Goal: Task Accomplishment & Management: Manage account settings

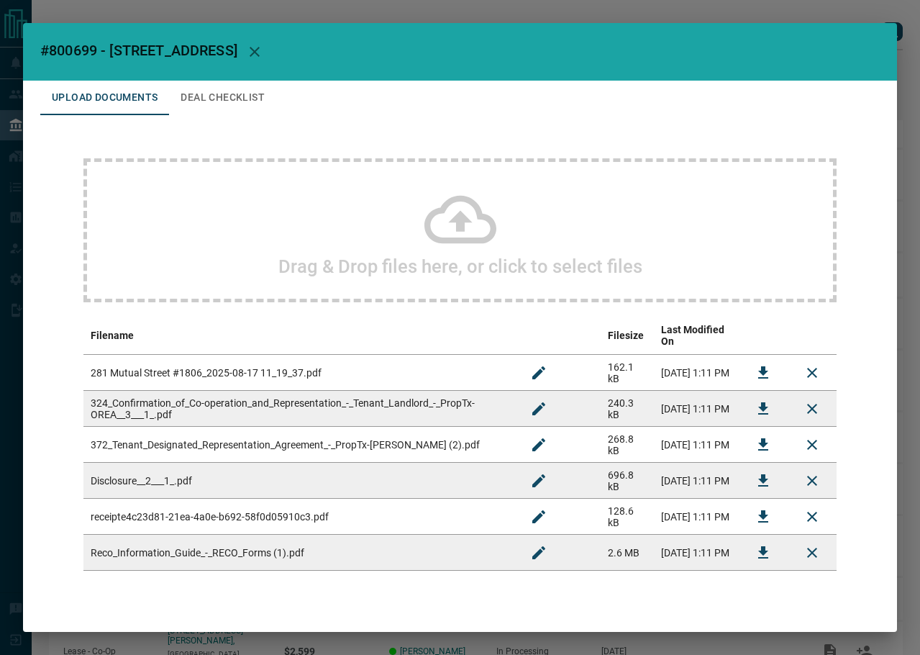
click at [73, 48] on span "#800699 - [STREET_ADDRESS]" at bounding box center [138, 50] width 197 height 17
copy span "800699"
click at [758, 366] on icon "Download" at bounding box center [763, 372] width 10 height 12
click at [746, 503] on button "Download" at bounding box center [763, 516] width 35 height 35
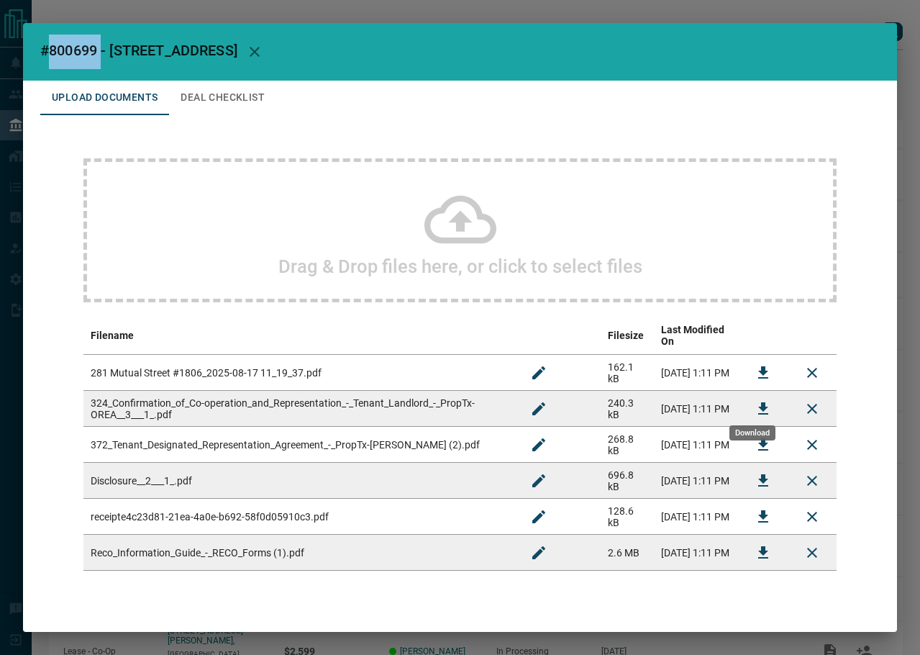
click at [764, 396] on button "Download" at bounding box center [763, 408] width 35 height 35
click at [226, 91] on button "Deal Checklist" at bounding box center [222, 98] width 107 height 35
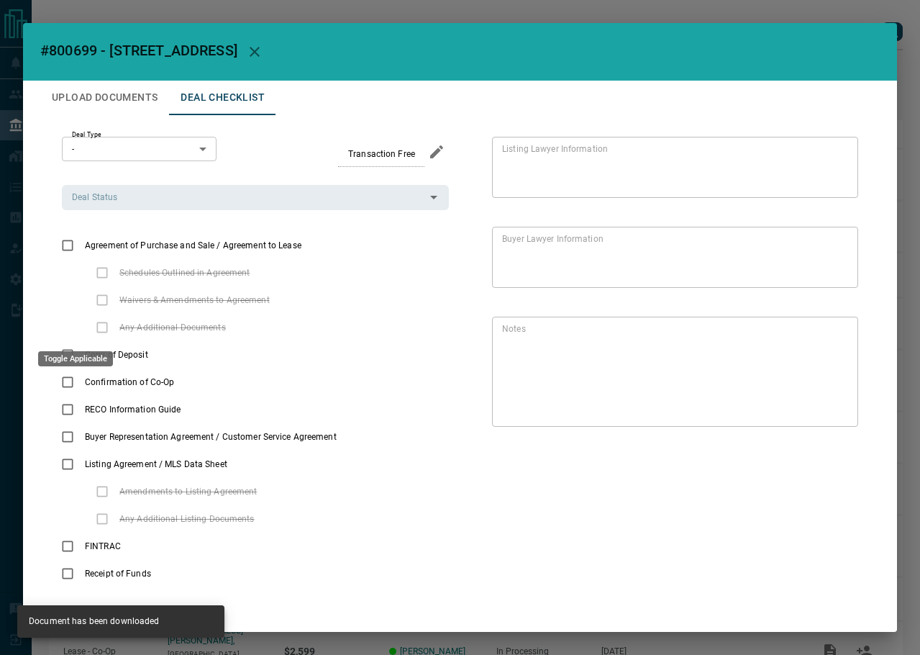
drag, startPoint x: 93, startPoint y: 329, endPoint x: 65, endPoint y: 360, distance: 41.3
click at [63, 359] on div "Toggle Applicable" at bounding box center [75, 358] width 75 height 15
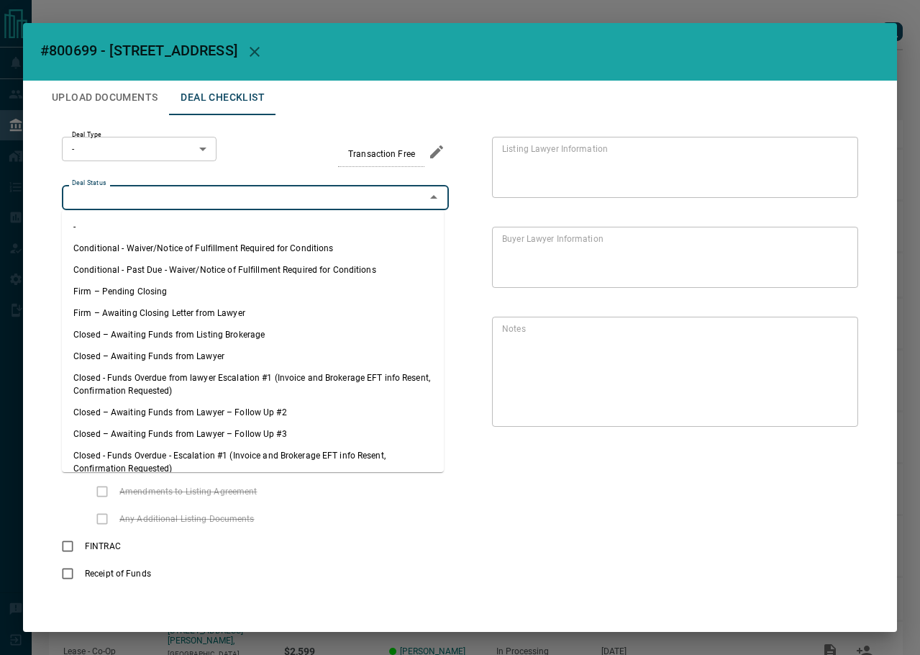
click at [140, 200] on input "Deal Status" at bounding box center [243, 197] width 355 height 16
click at [132, 290] on li "Firm – Pending Closing" at bounding box center [253, 292] width 382 height 22
type input "**********"
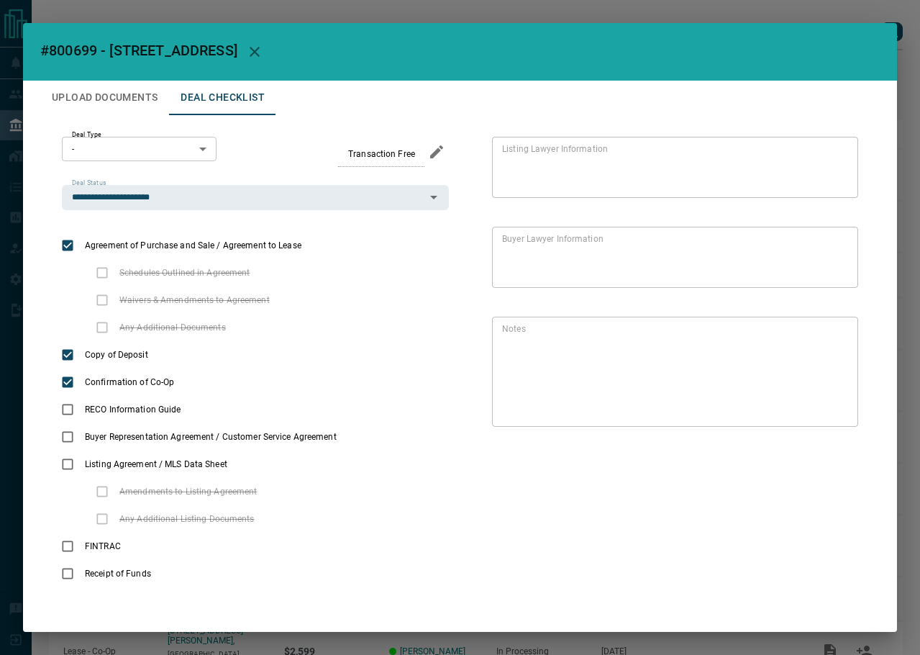
click at [139, 142] on body "Lead Transfers Leads Deals Listings Campaigns Quota Rules Agent Quotas Admin Mo…" at bounding box center [460, 383] width 920 height 767
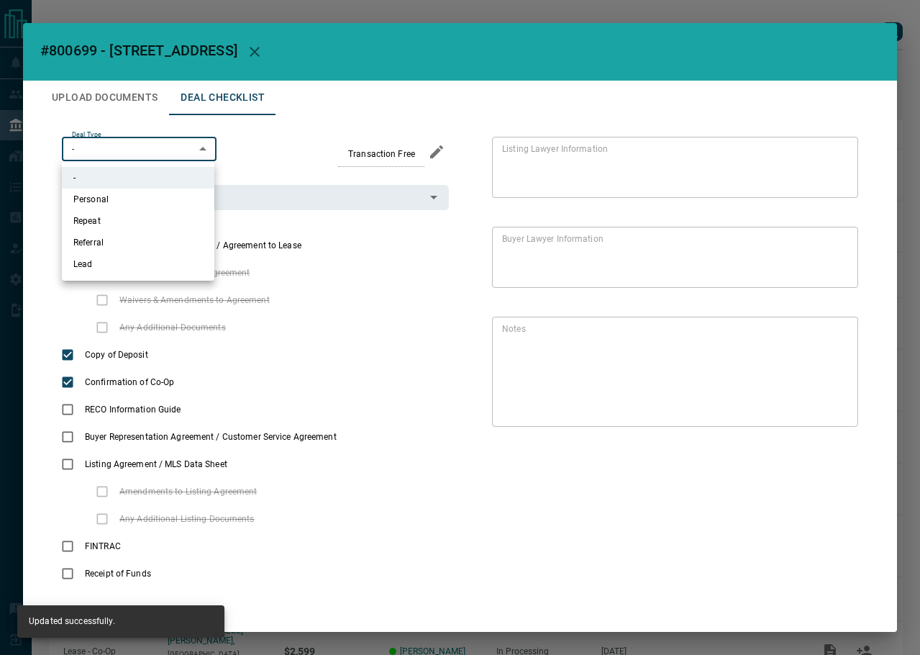
click at [127, 203] on li "Personal" at bounding box center [138, 199] width 153 height 22
type input "*"
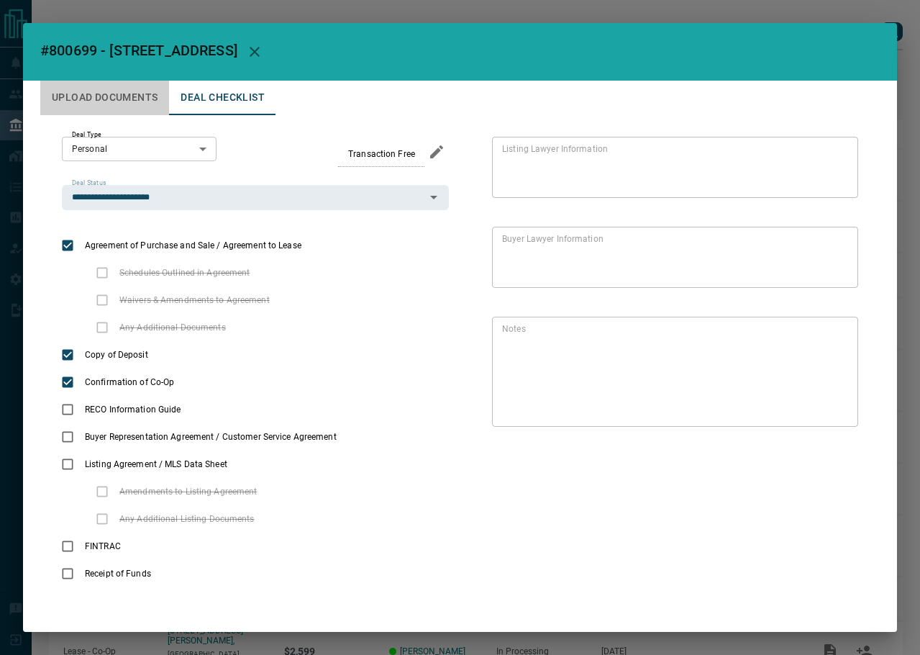
click at [97, 89] on button "Upload Documents" at bounding box center [104, 98] width 129 height 35
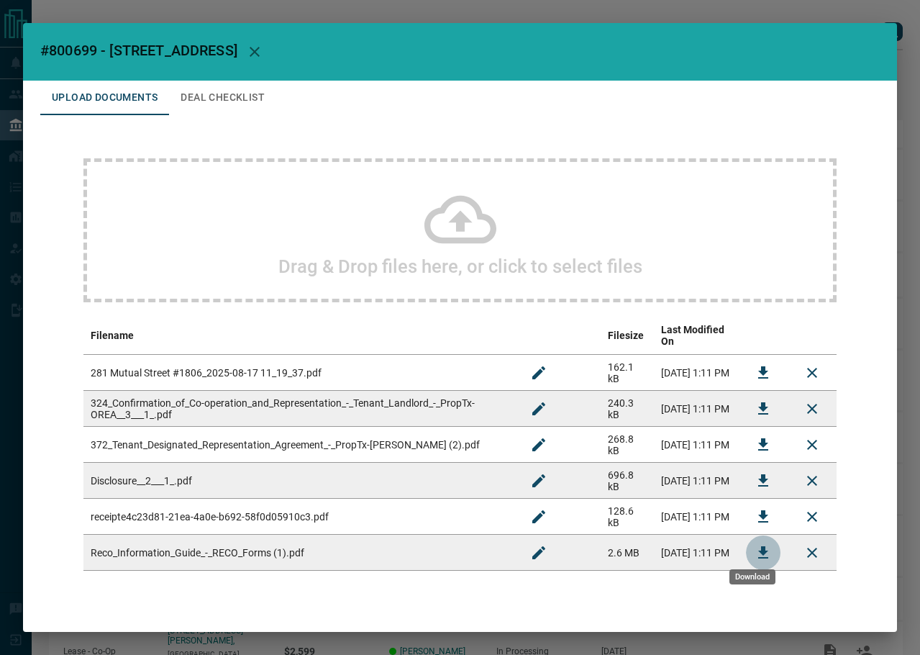
click at [755, 549] on icon "Download" at bounding box center [763, 552] width 17 height 17
click at [746, 432] on button "Download" at bounding box center [763, 444] width 35 height 35
click at [226, 86] on button "Deal Checklist" at bounding box center [222, 98] width 107 height 35
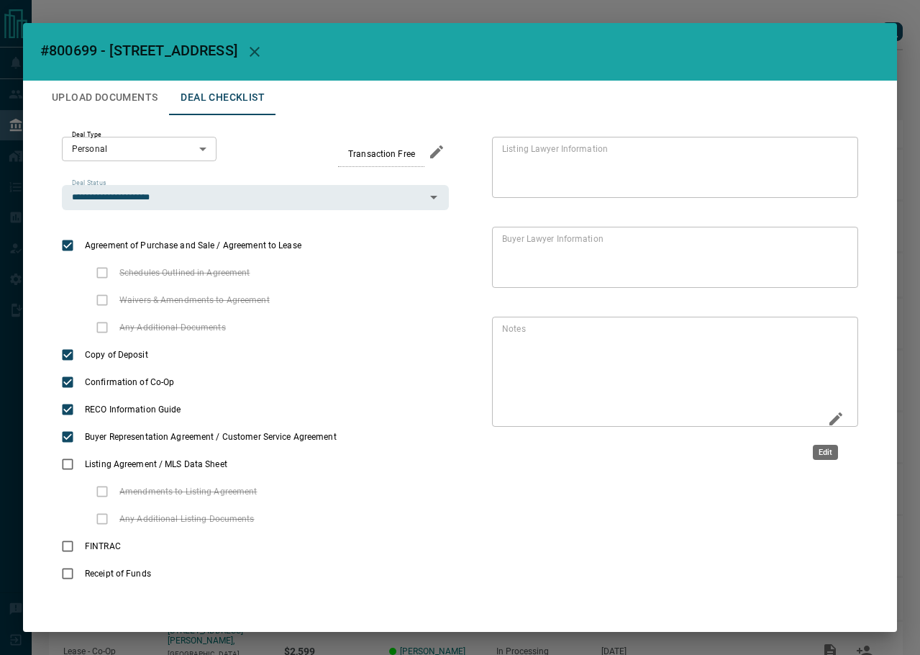
click at [827, 417] on icon "Edit" at bounding box center [835, 418] width 17 height 17
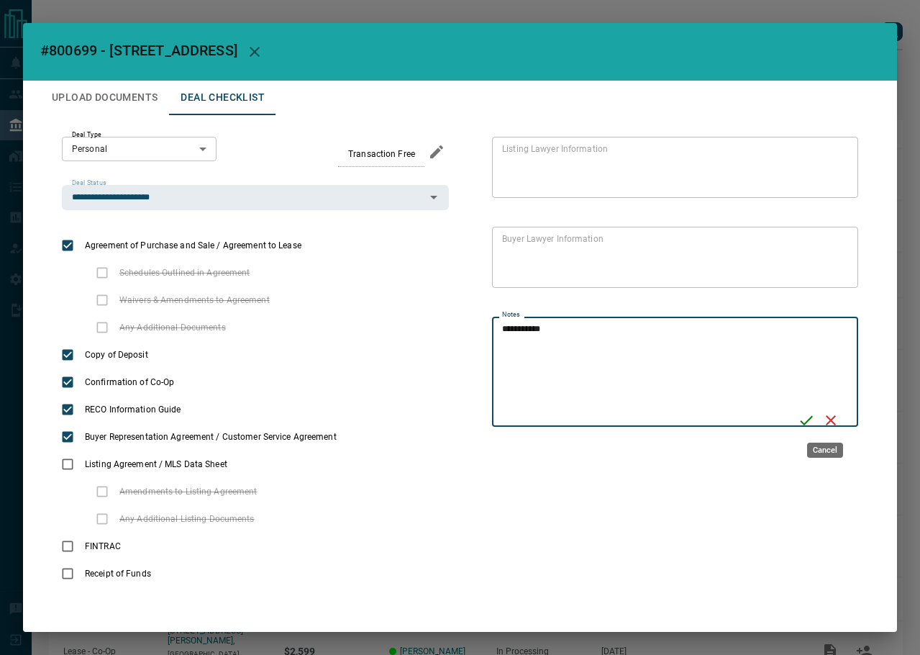
type textarea "**********"
click at [809, 424] on icon "Save" at bounding box center [806, 419] width 17 height 17
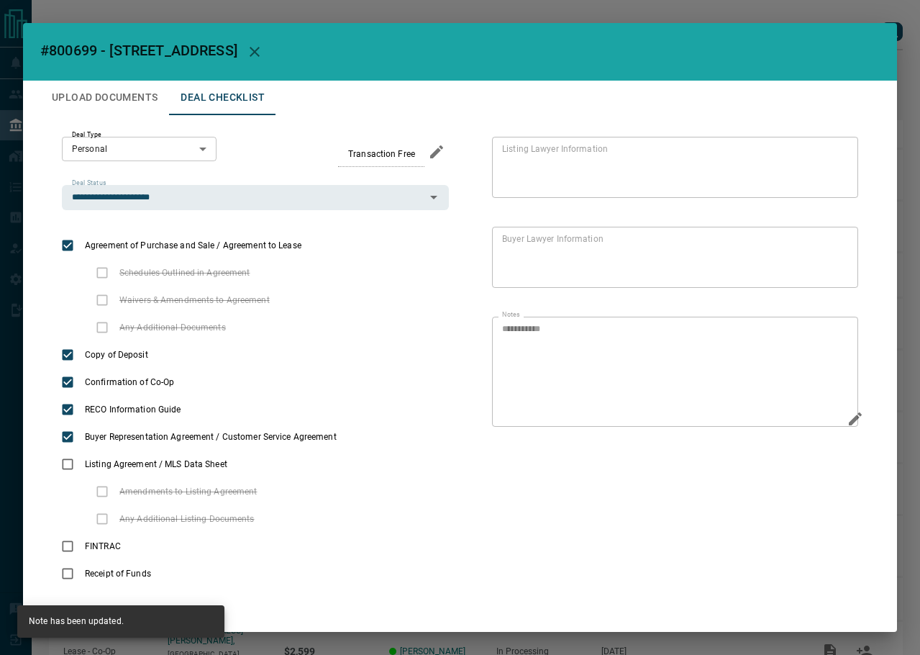
click at [124, 100] on button "Upload Documents" at bounding box center [104, 98] width 129 height 35
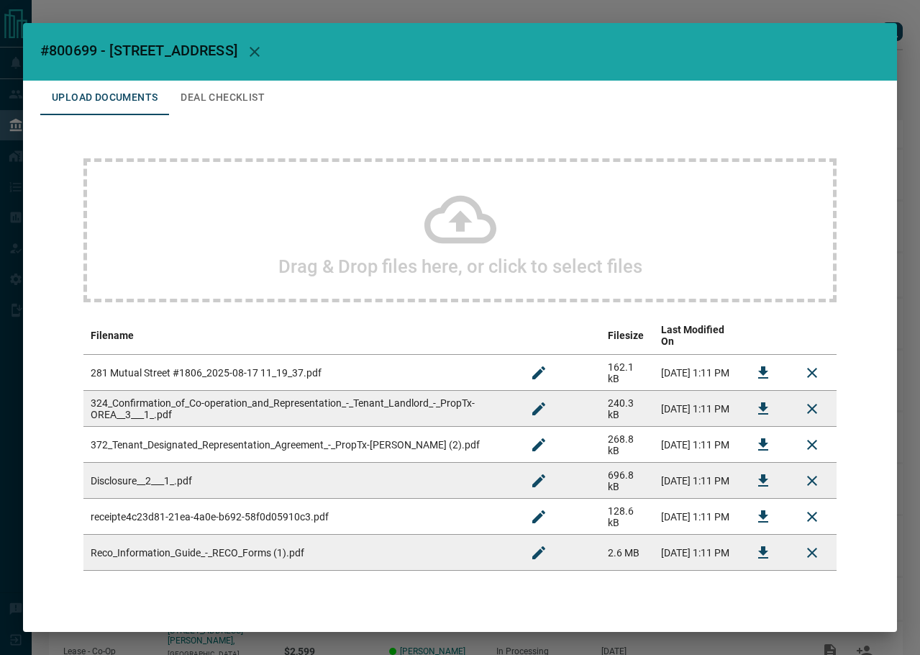
click at [336, 224] on div "Drag & Drop files here, or click to select files" at bounding box center [459, 230] width 753 height 144
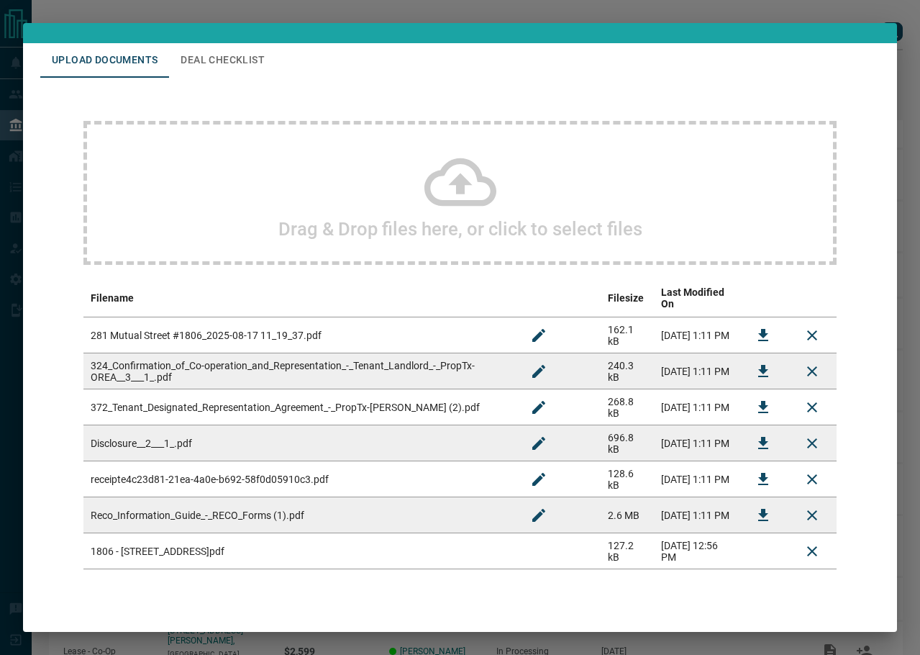
scroll to position [58, 0]
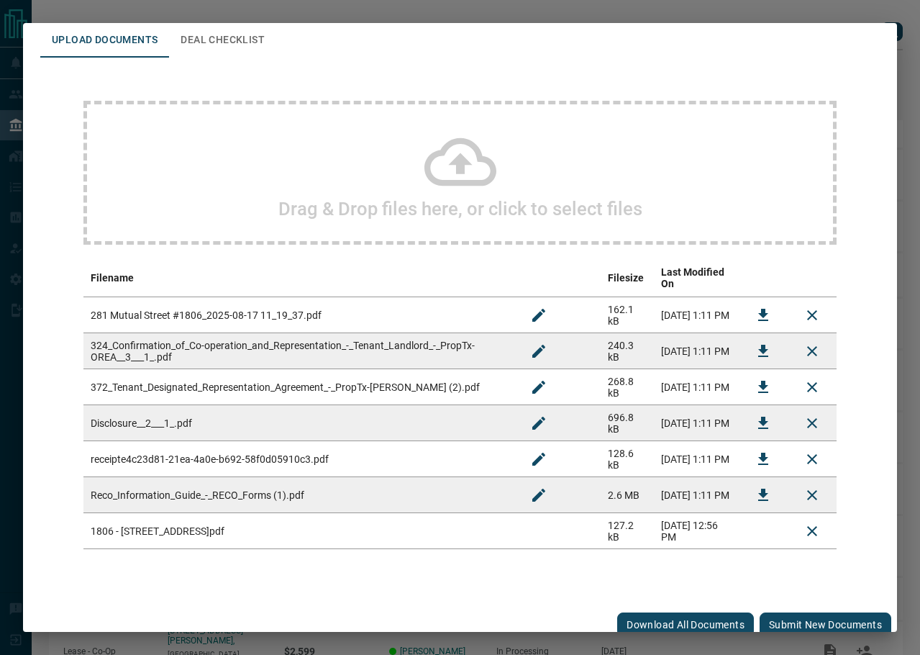
click at [814, 612] on button "Submit new documents" at bounding box center [826, 624] width 132 height 24
